Goal: Task Accomplishment & Management: Complete application form

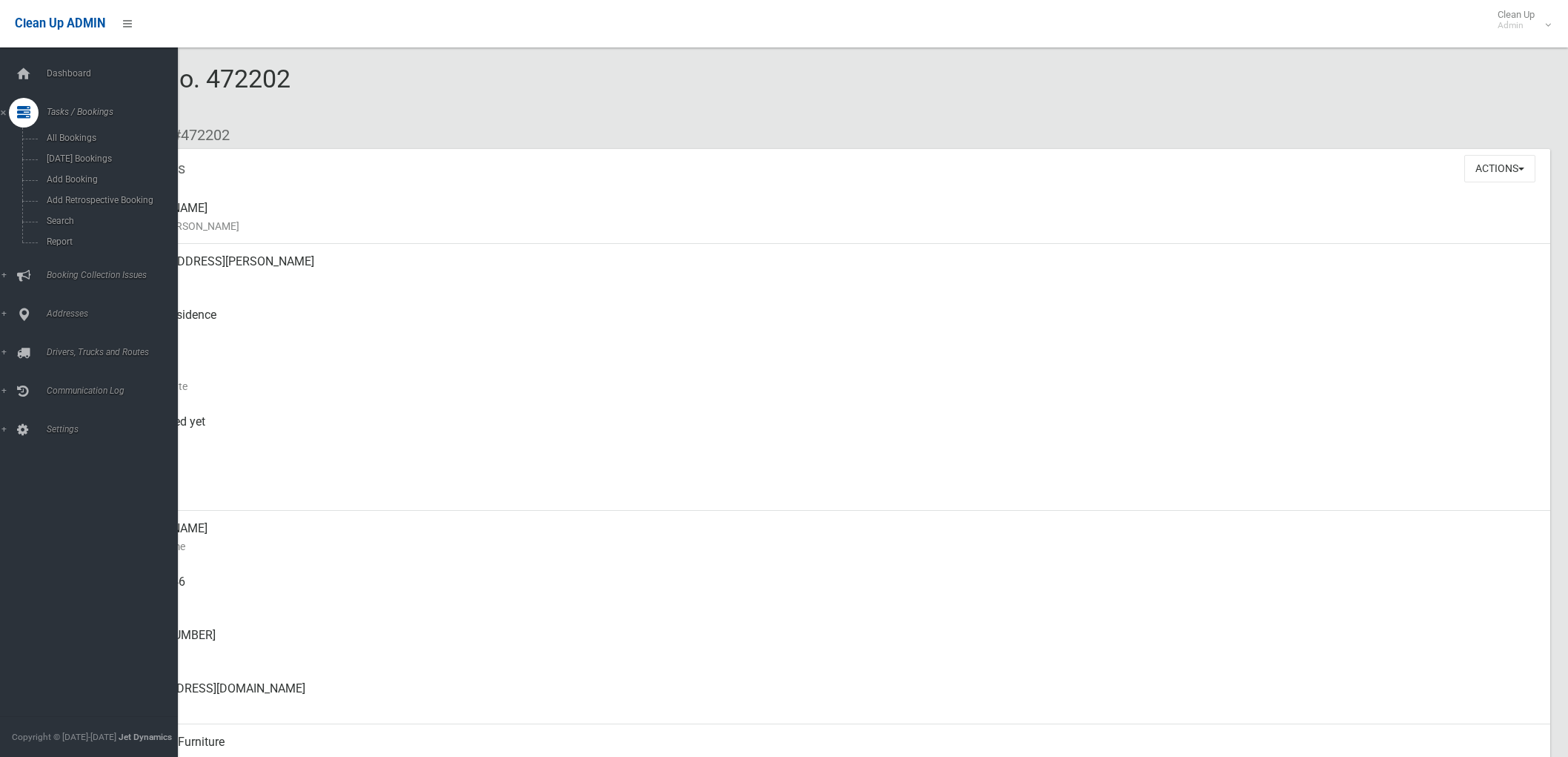
scroll to position [329, 0]
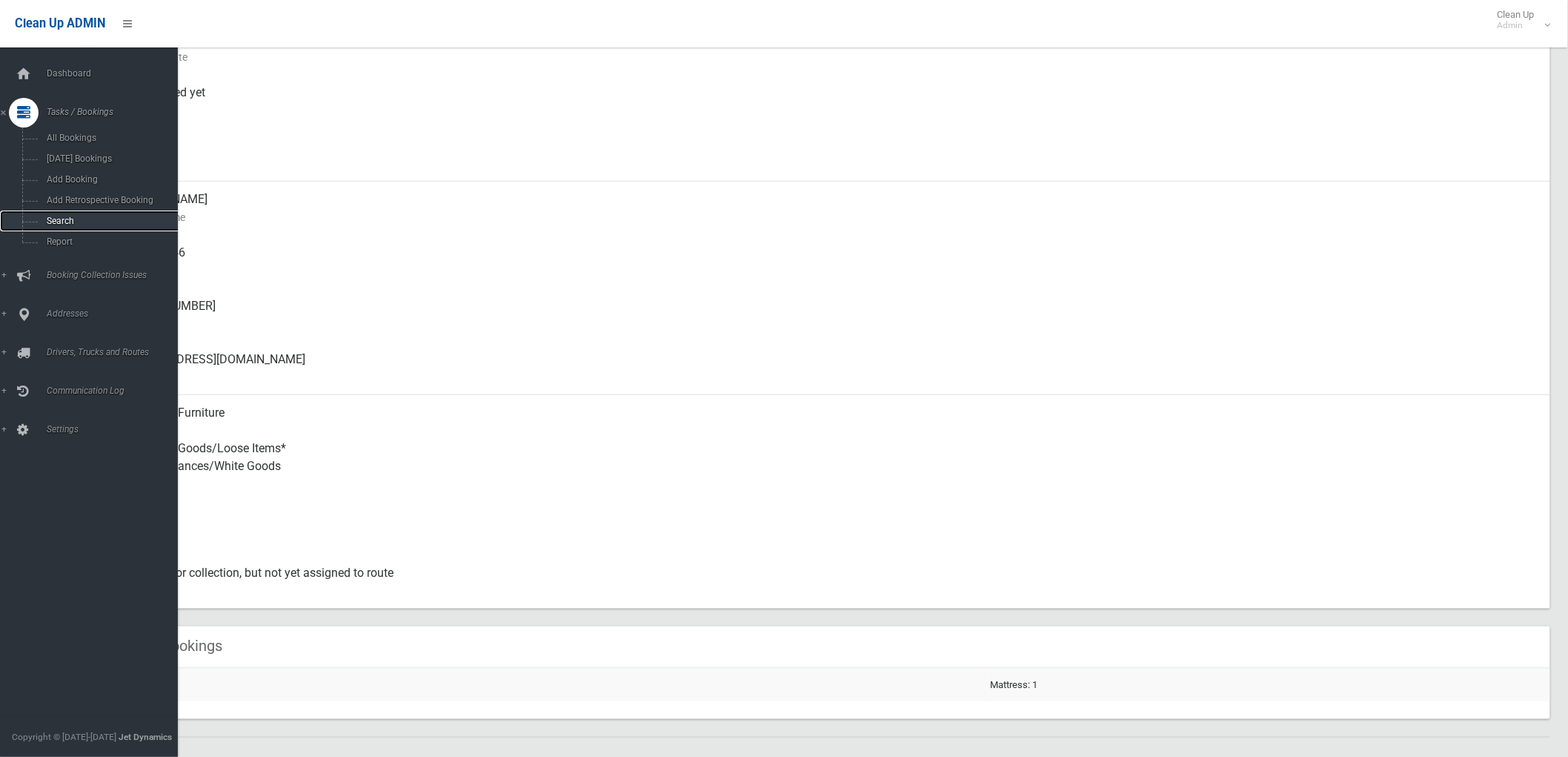
click at [83, 218] on span "Search" at bounding box center [109, 221] width 135 height 11
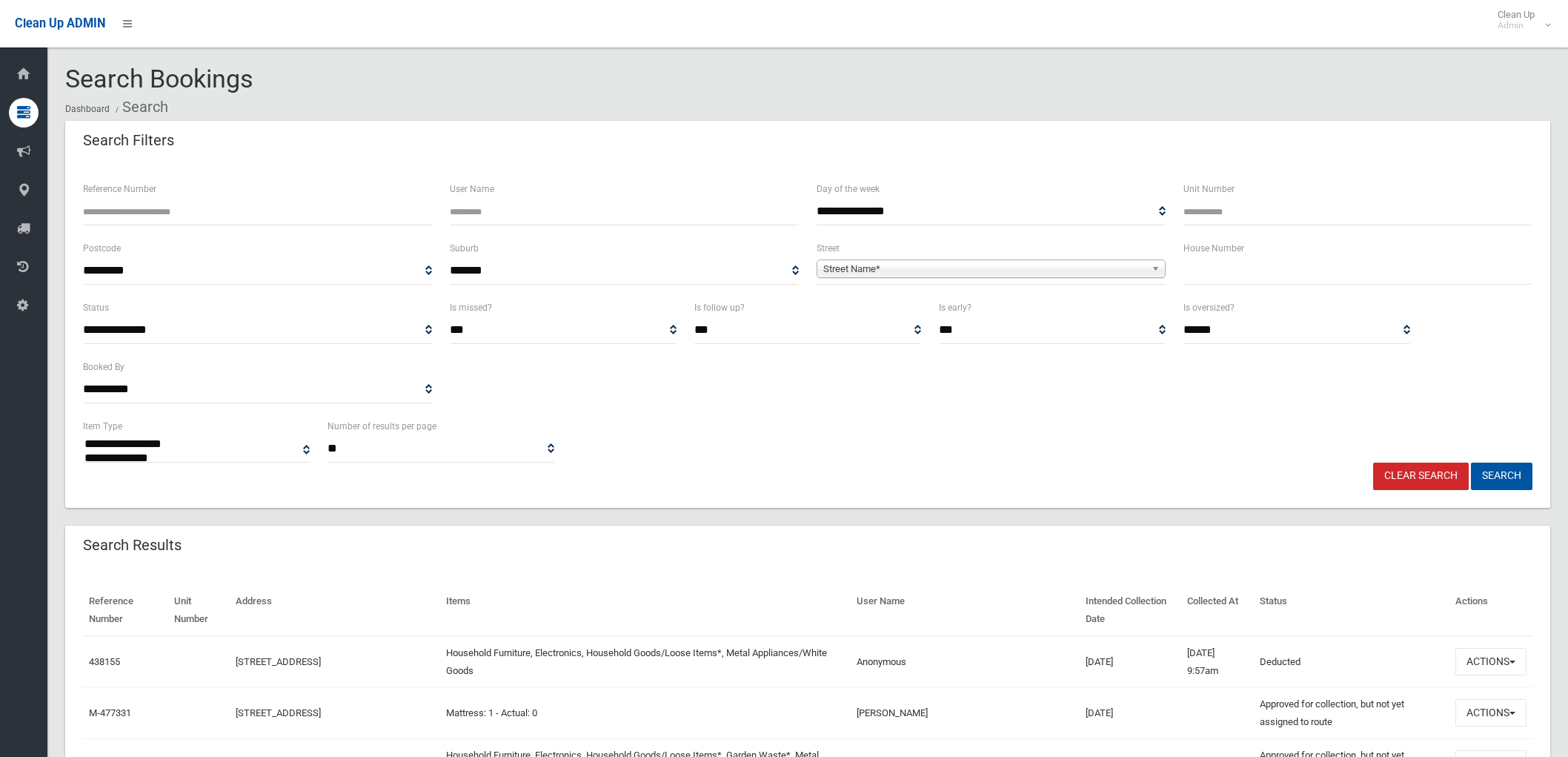
select select
click at [1265, 266] on input "text" at bounding box center [1358, 271] width 349 height 28
type input "**"
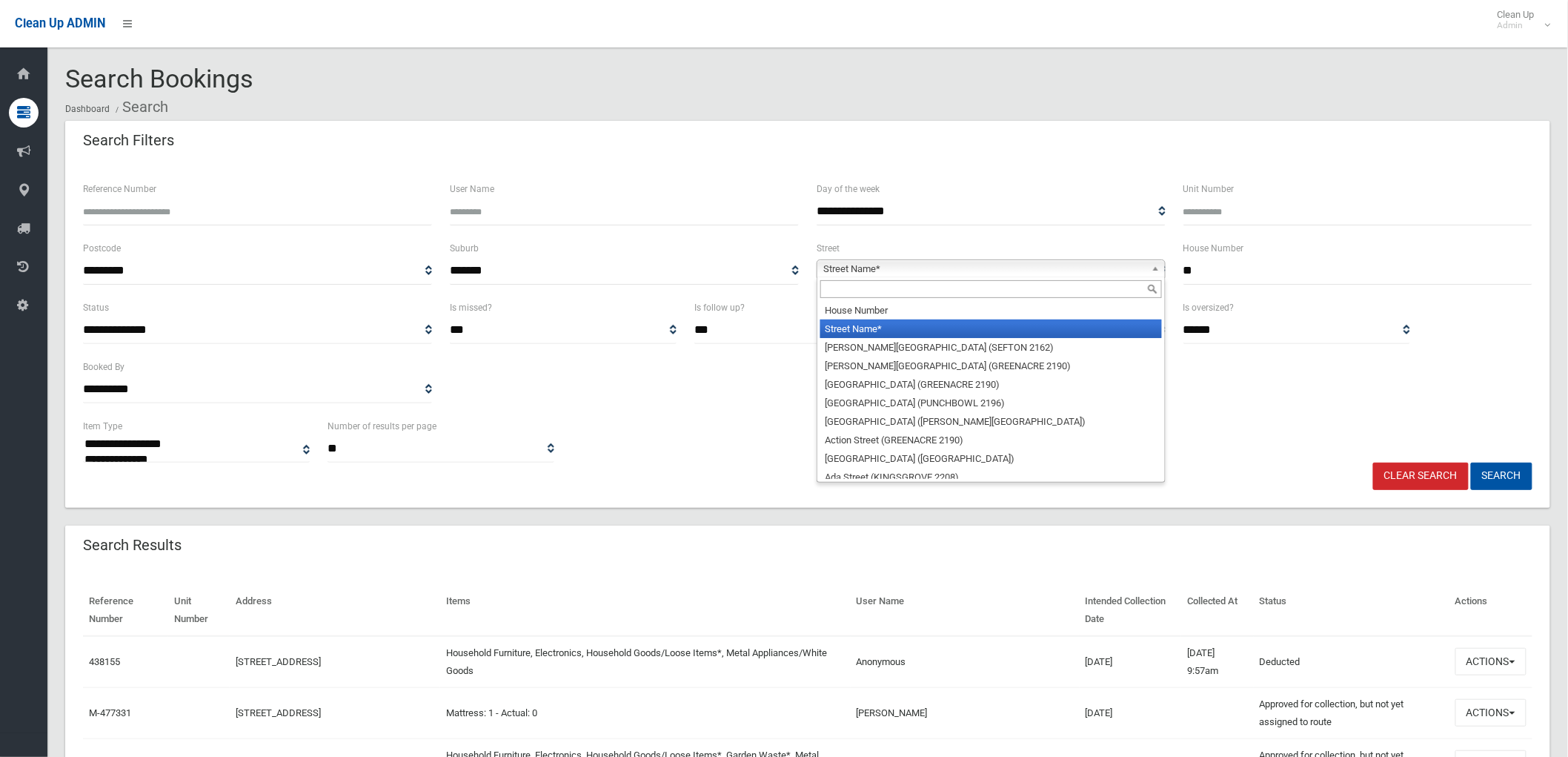
click at [1100, 270] on span "Street Name*" at bounding box center [984, 269] width 322 height 18
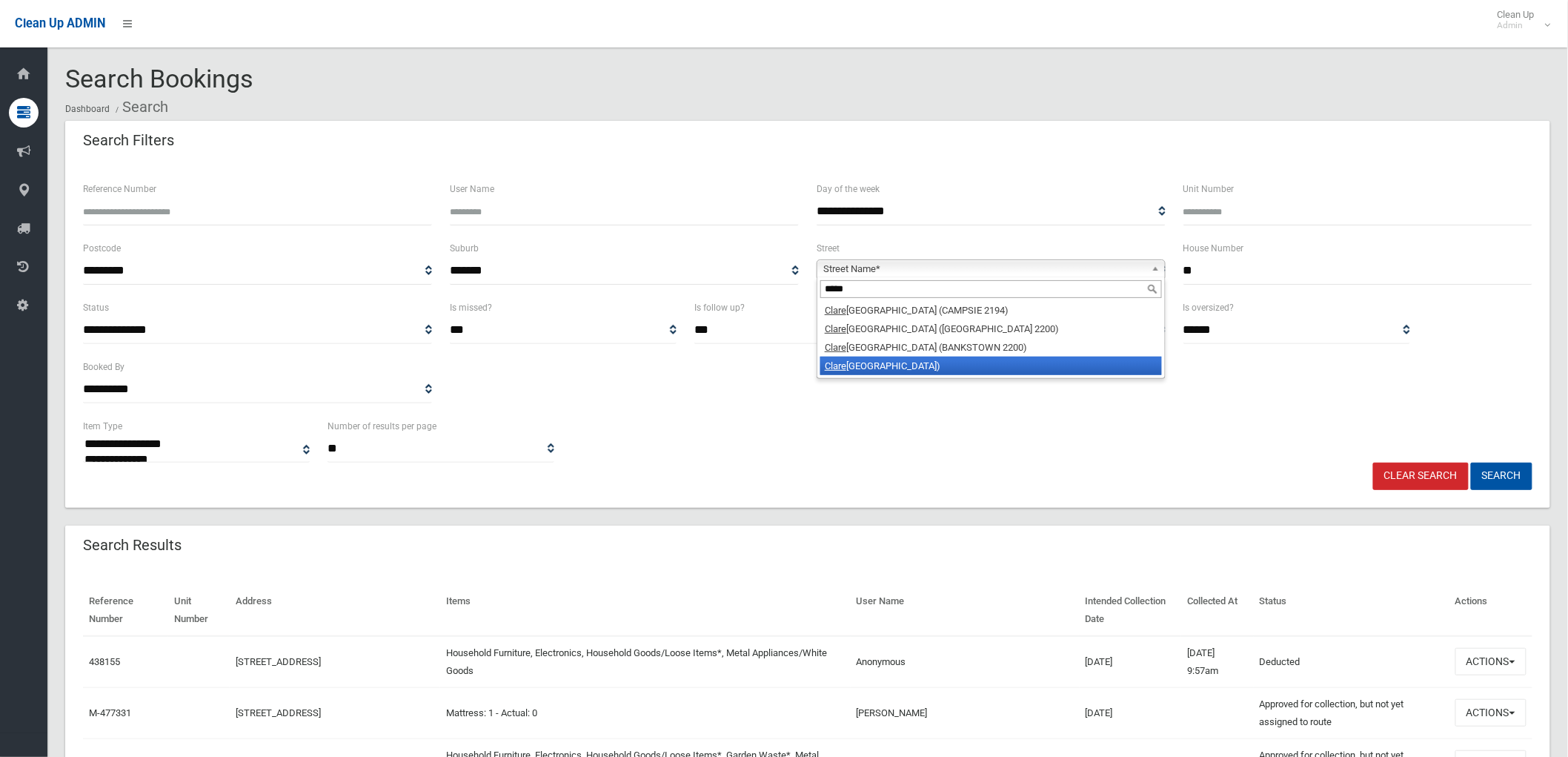
type input "*****"
click at [869, 369] on li "Clare nce Street (BELFIELD 2191)" at bounding box center [991, 366] width 341 height 18
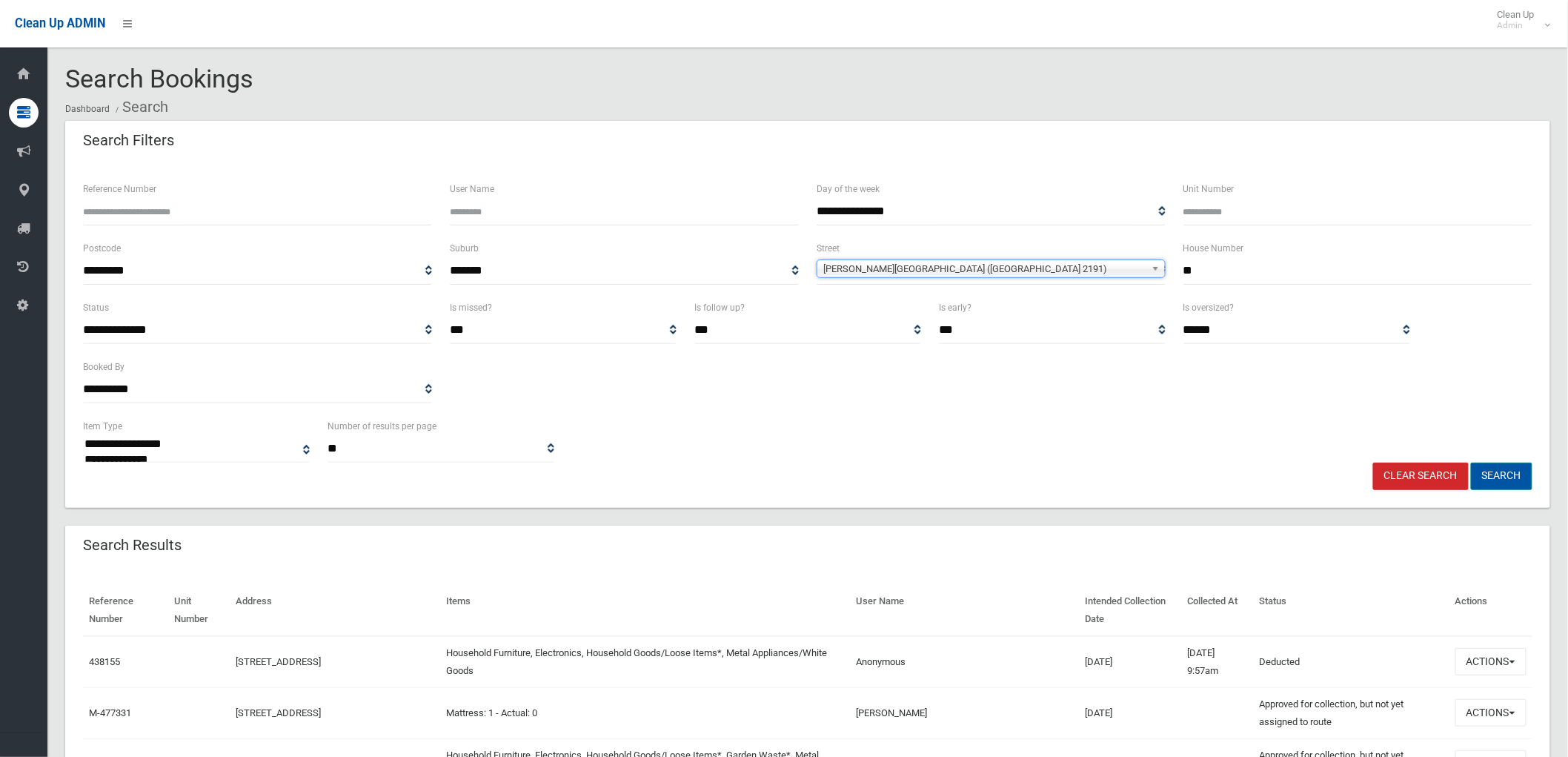
click at [1490, 485] on button "Search" at bounding box center [1502, 476] width 61 height 28
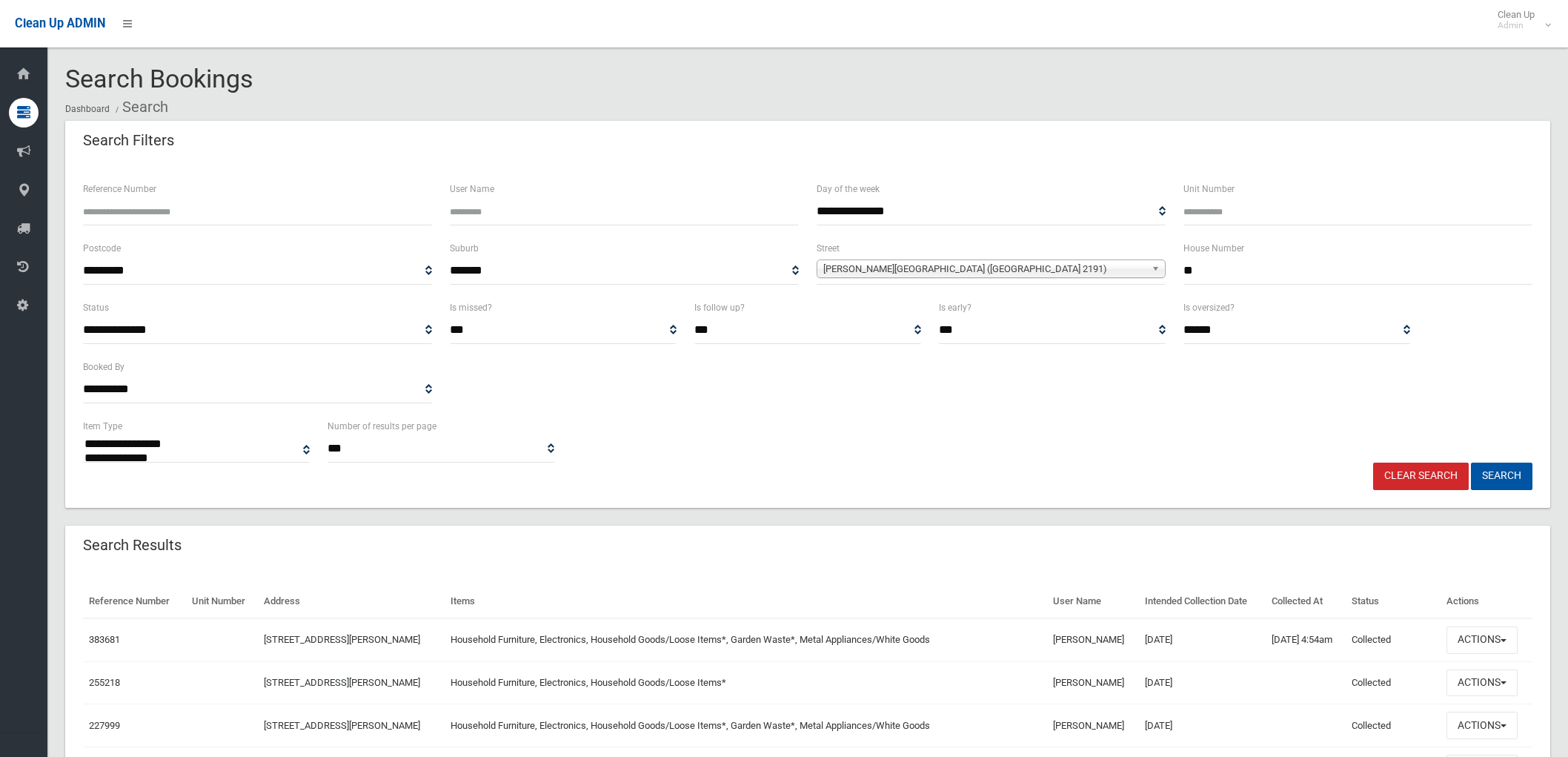
select select
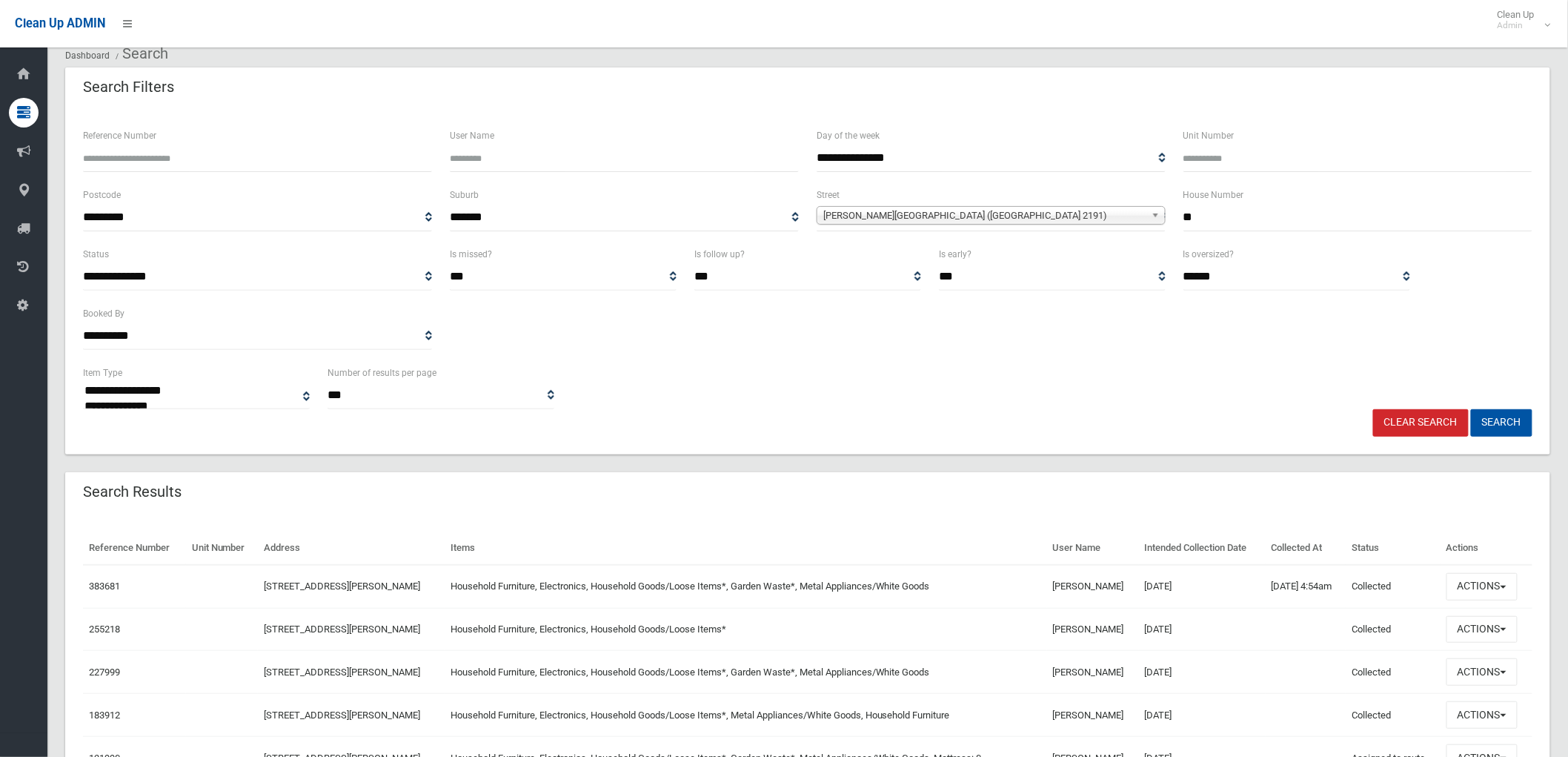
scroll to position [83, 0]
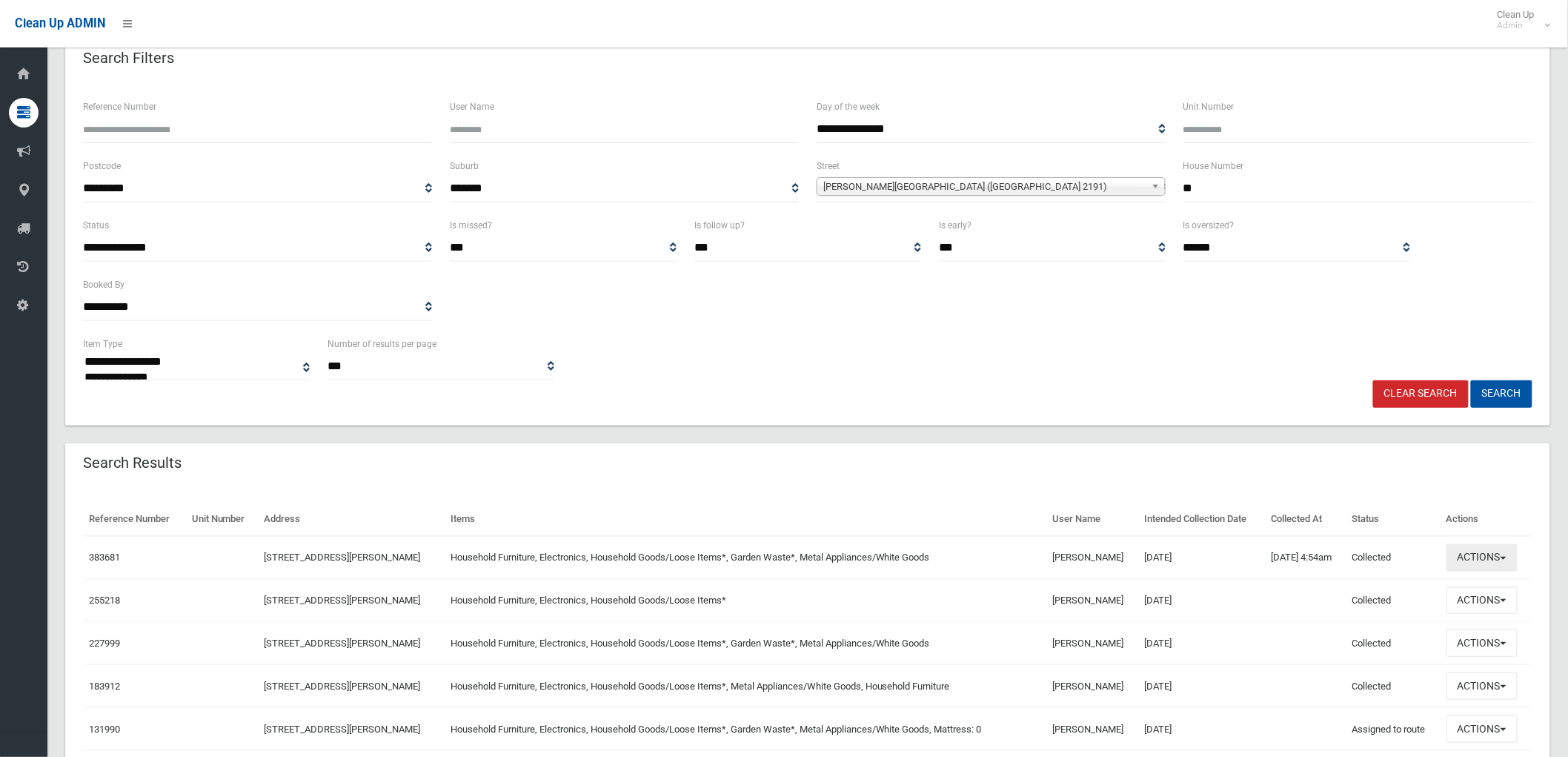
click at [1509, 553] on button "Actions" at bounding box center [1482, 557] width 71 height 28
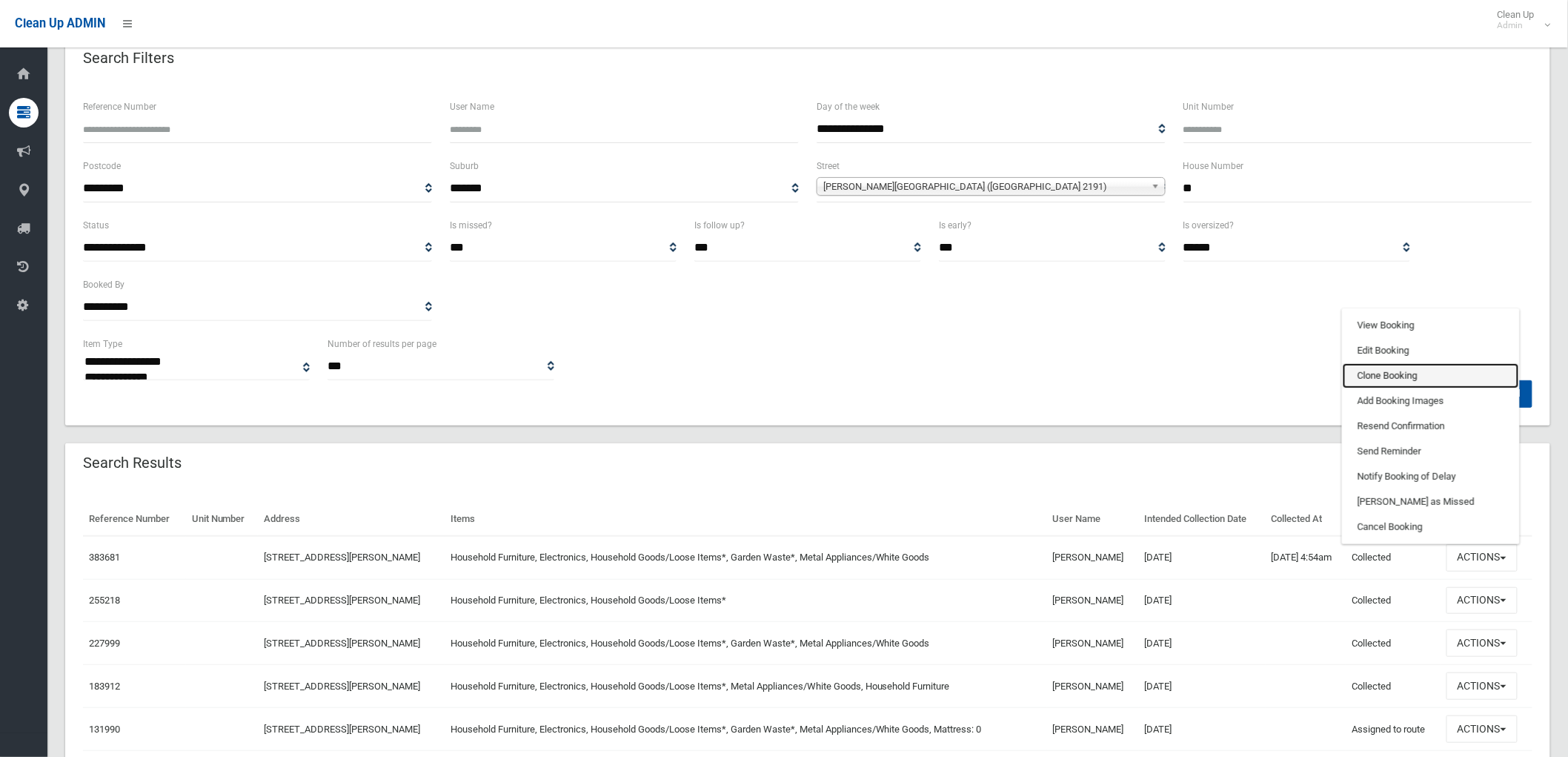
click at [1454, 380] on link "Clone Booking" at bounding box center [1431, 376] width 176 height 25
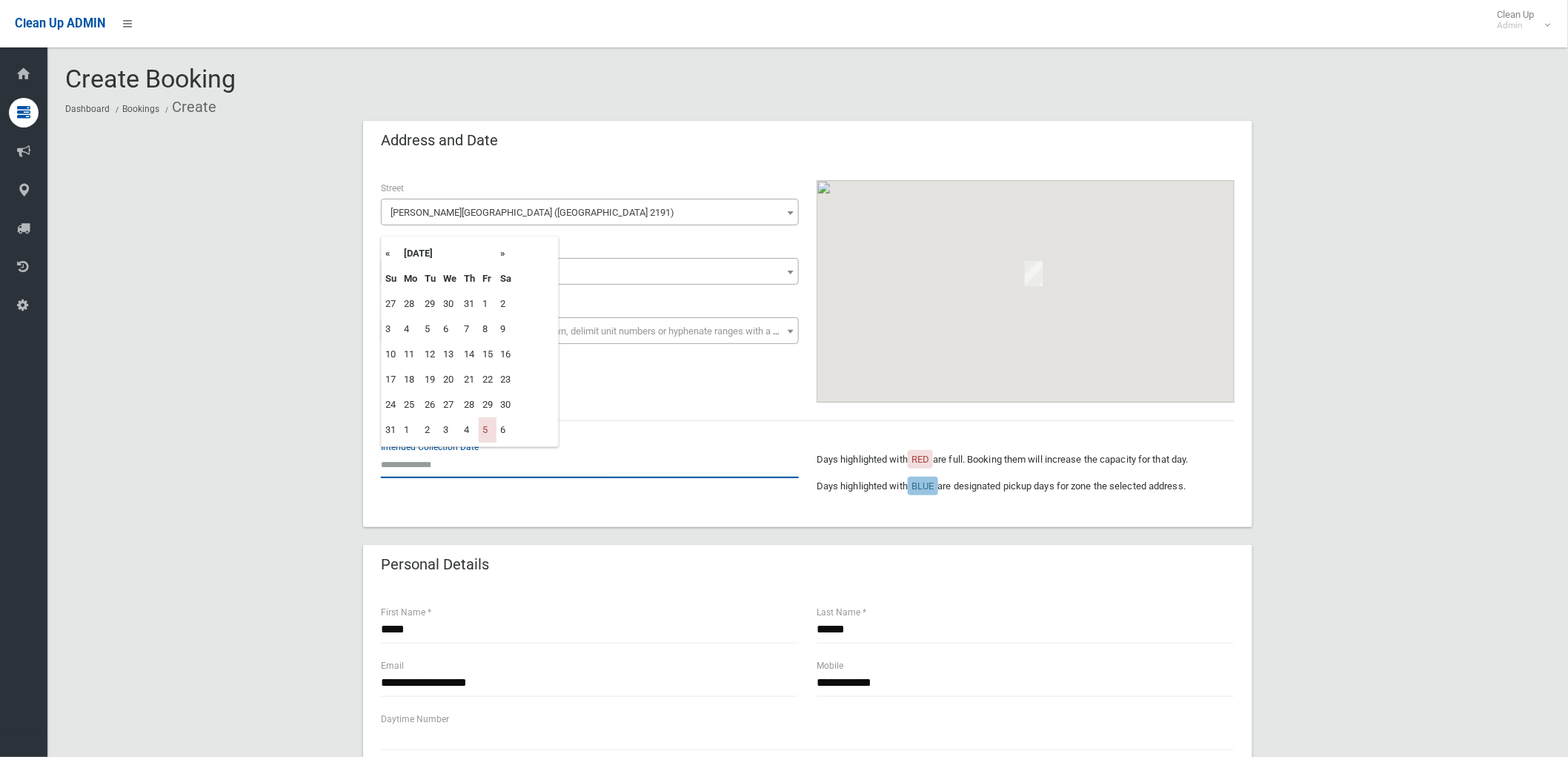
click at [441, 469] on input "text" at bounding box center [590, 464] width 418 height 28
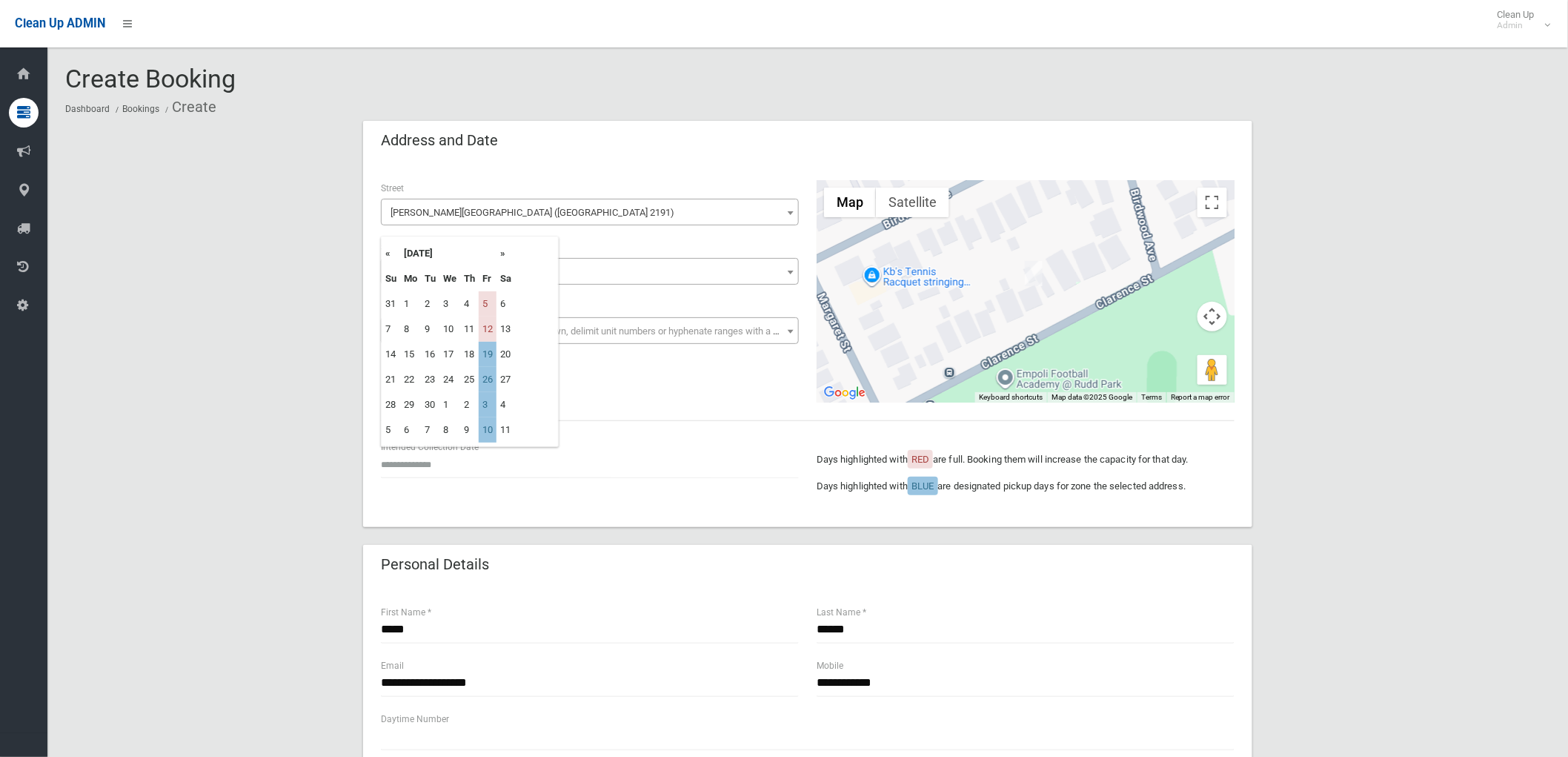
click at [505, 252] on th "»" at bounding box center [505, 253] width 18 height 25
click at [487, 354] on td "19" at bounding box center [487, 354] width 18 height 25
type input "**********"
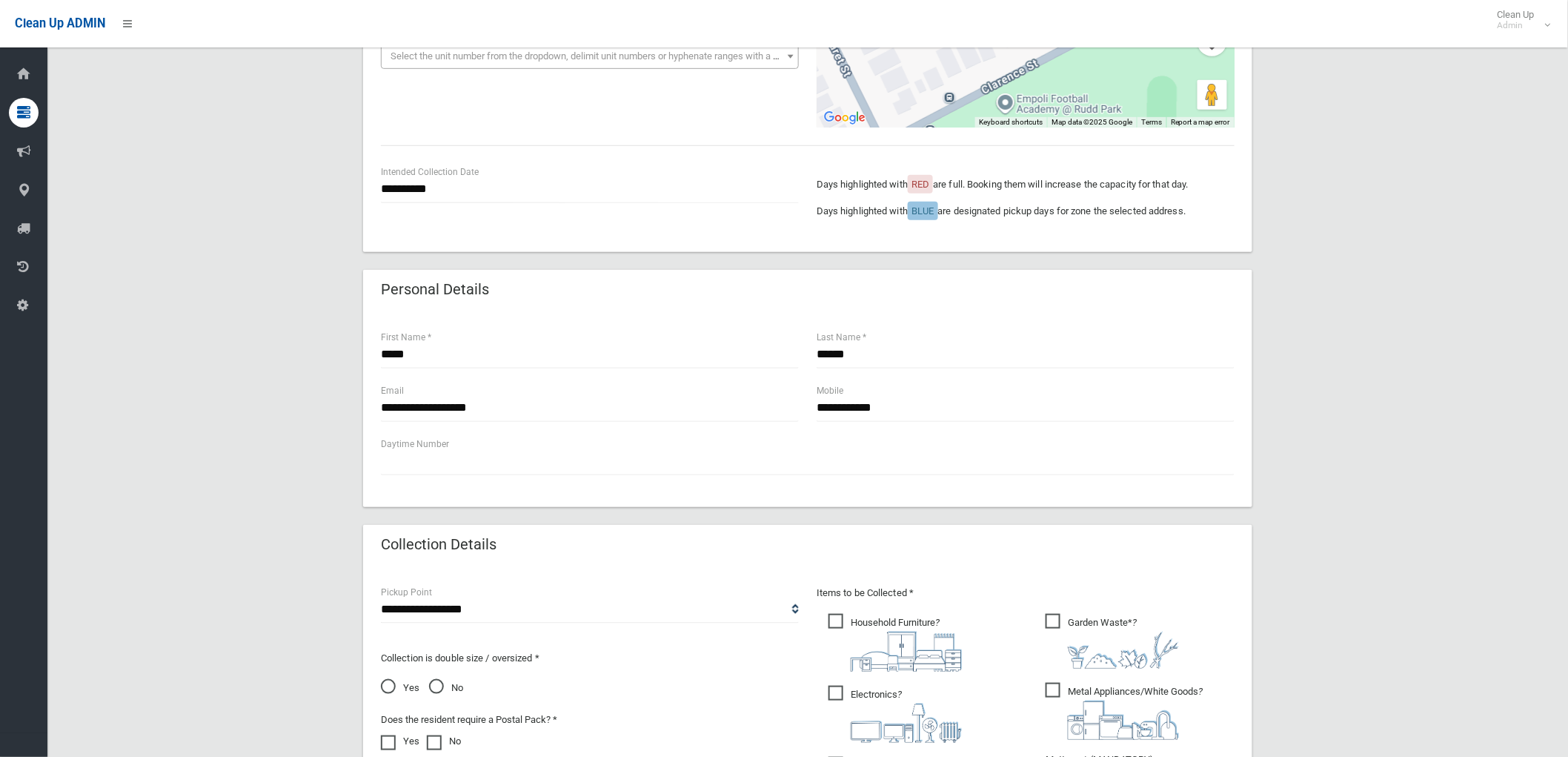
scroll to position [412, 0]
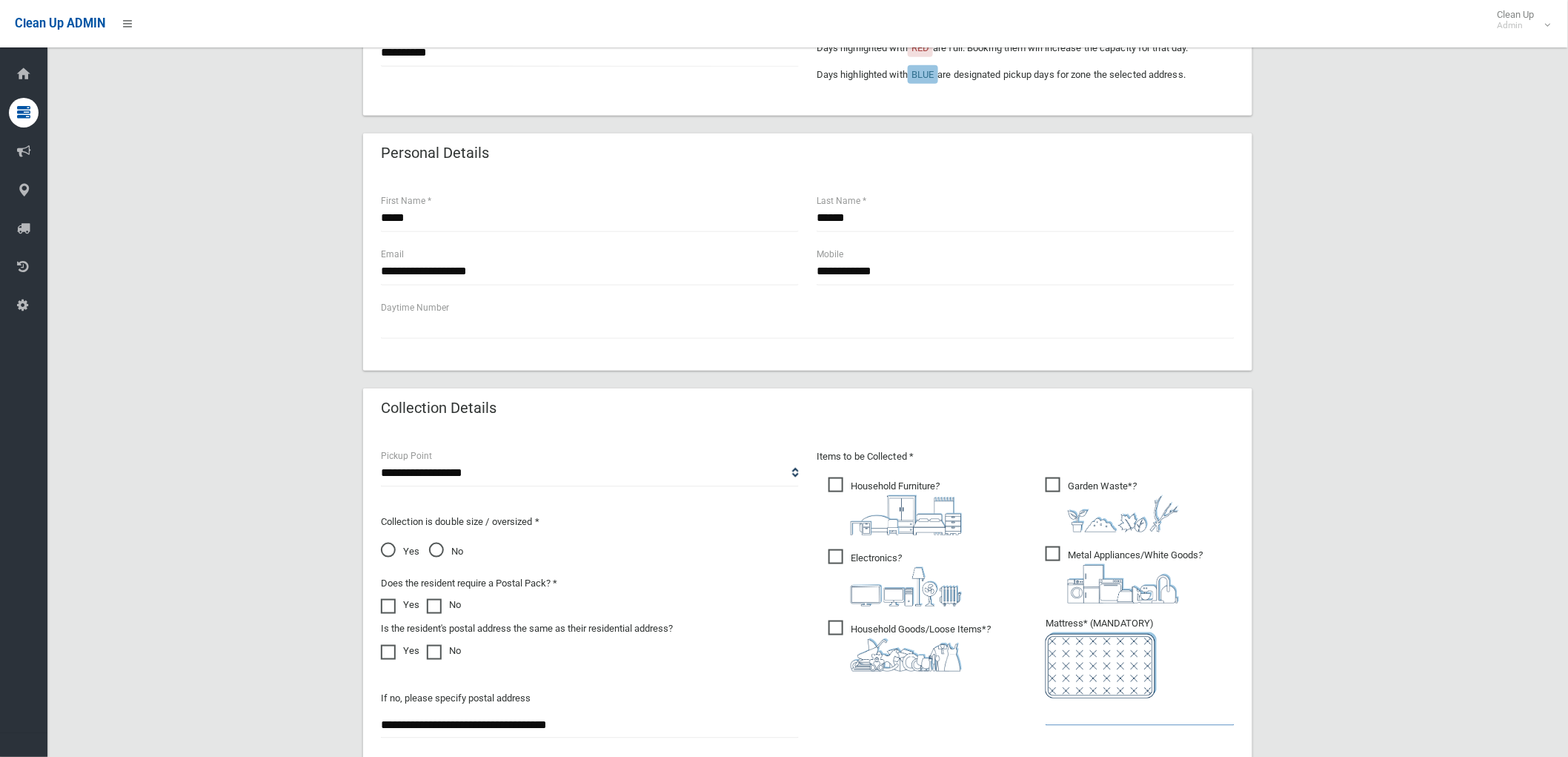
click at [1079, 720] on input "text" at bounding box center [1139, 712] width 189 height 28
type input "*"
click at [550, 269] on input "**********" at bounding box center [590, 272] width 418 height 28
click at [535, 218] on input "*****" at bounding box center [590, 218] width 418 height 28
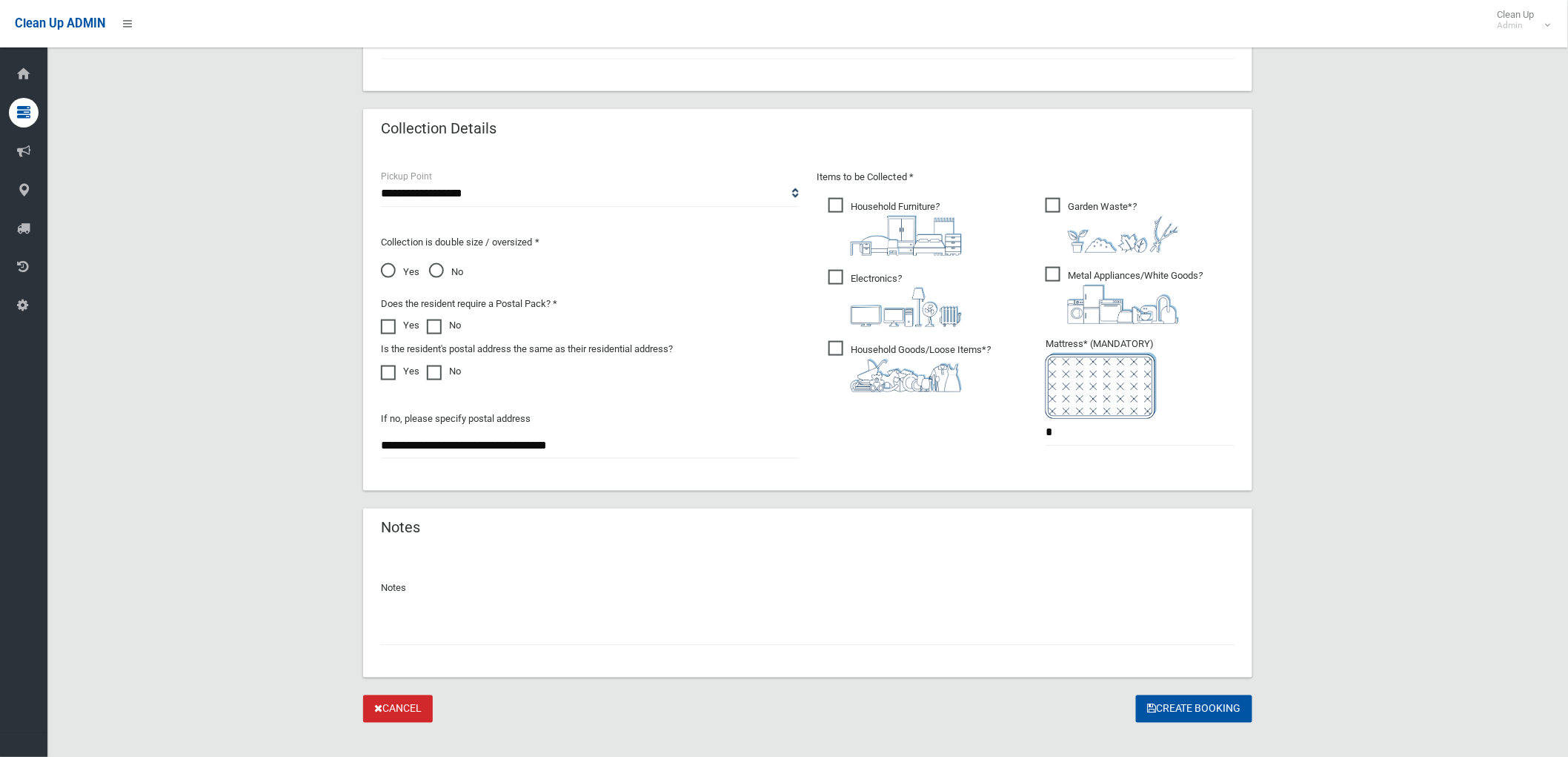
scroll to position [709, 0]
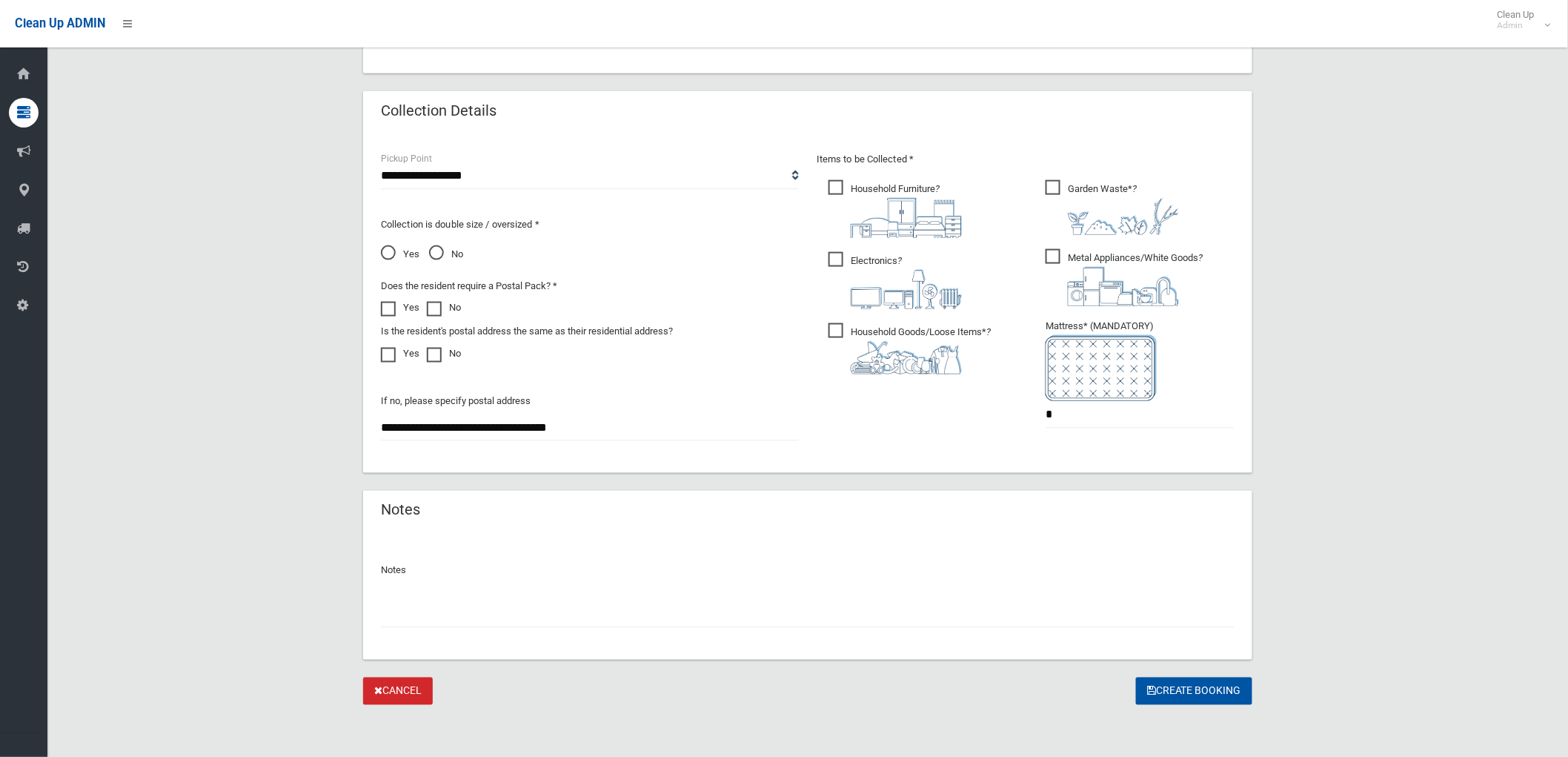
click at [781, 608] on input "text" at bounding box center [807, 614] width 854 height 28
click at [1178, 690] on button "Create Booking" at bounding box center [1193, 691] width 116 height 28
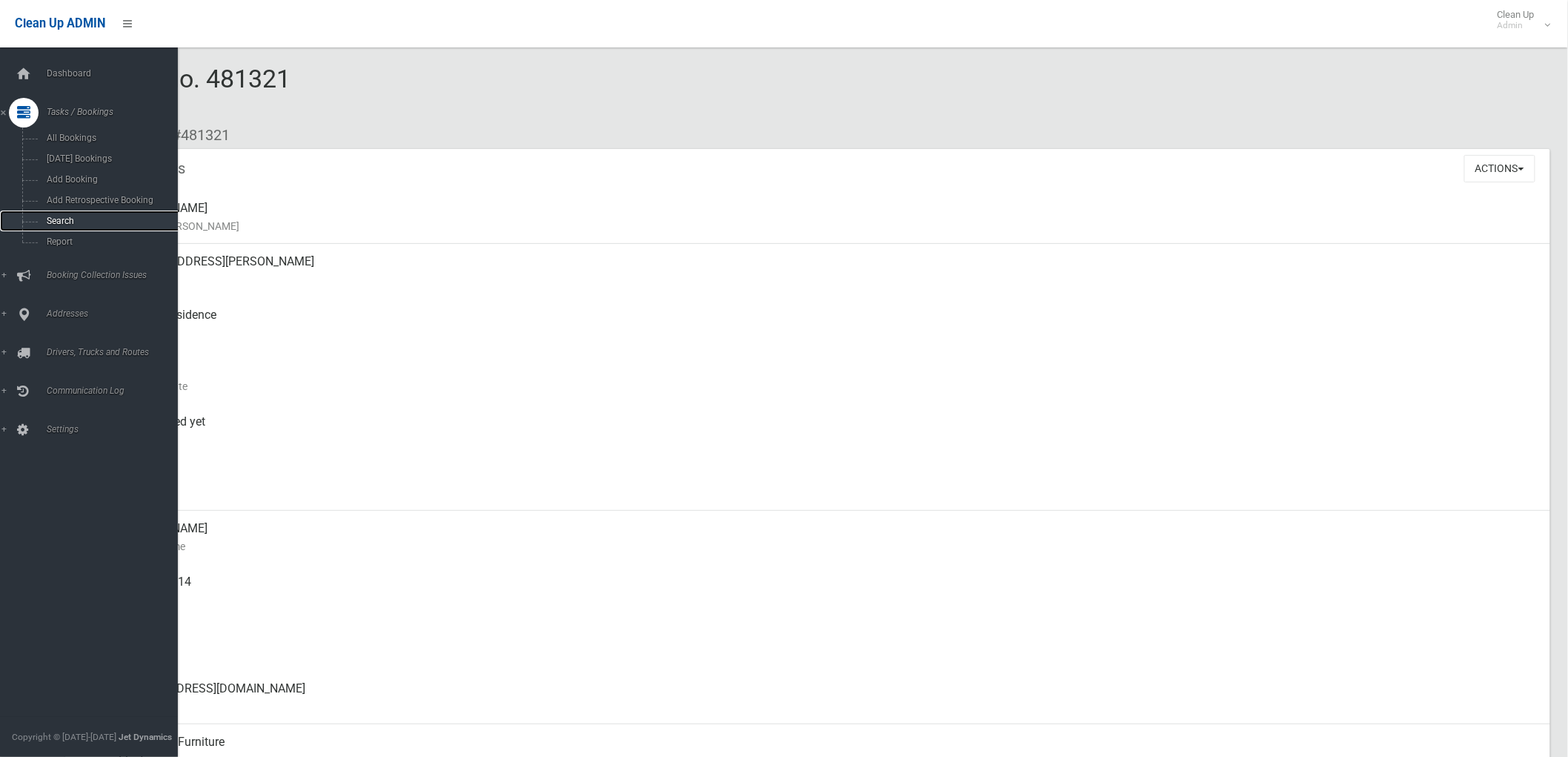
click at [69, 216] on link "Search" at bounding box center [95, 221] width 191 height 21
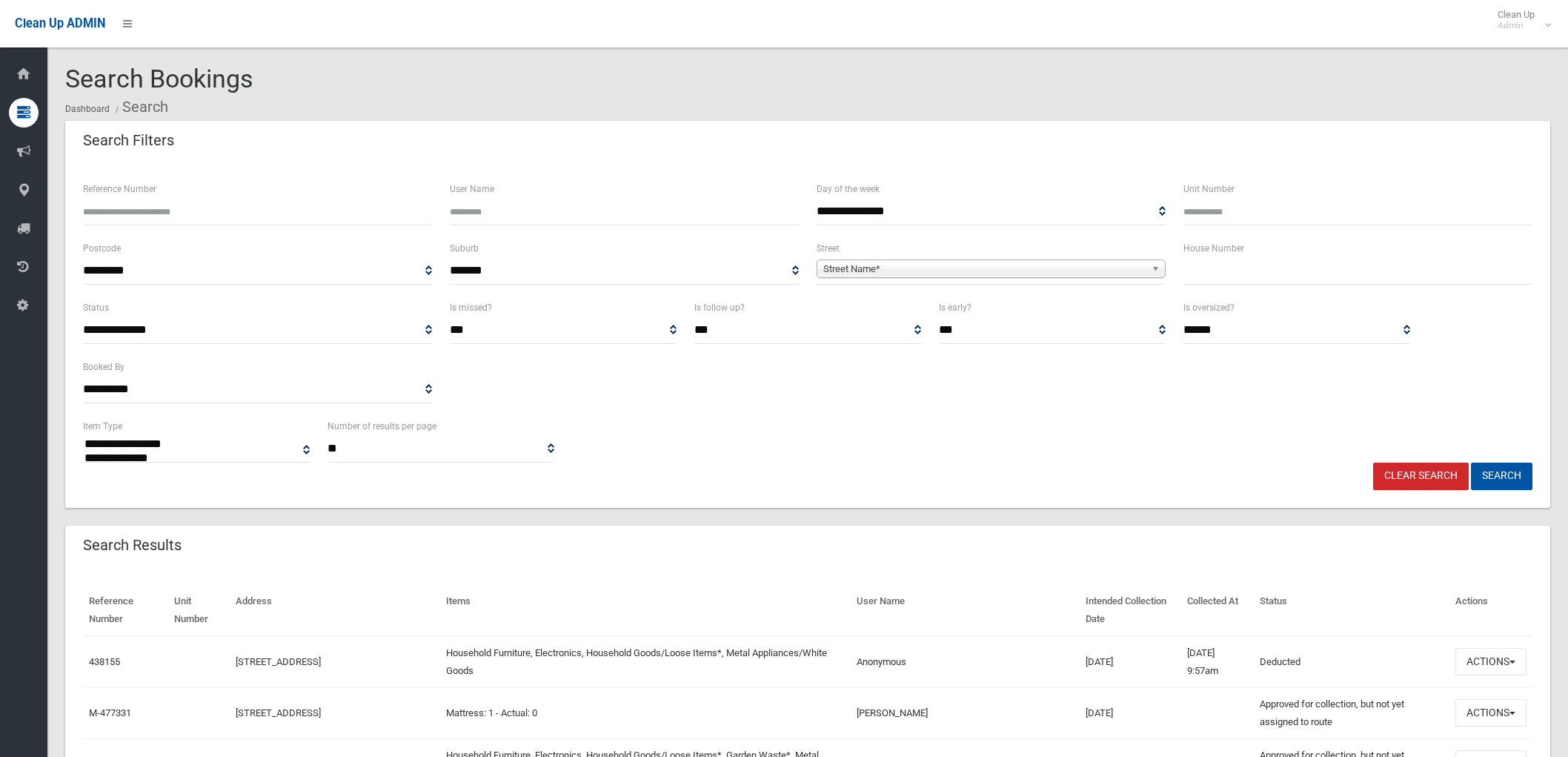
select select
